Goal: Complete application form

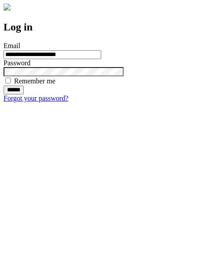
type input "**********"
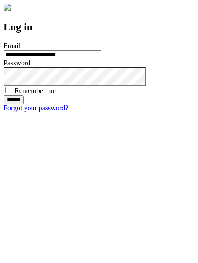
click at [24, 104] on input "******" at bounding box center [14, 99] width 20 height 9
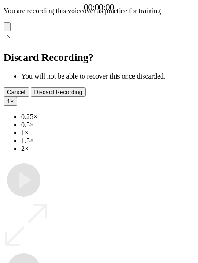
type input "**********"
